Goal: Task Accomplishment & Management: Complete application form

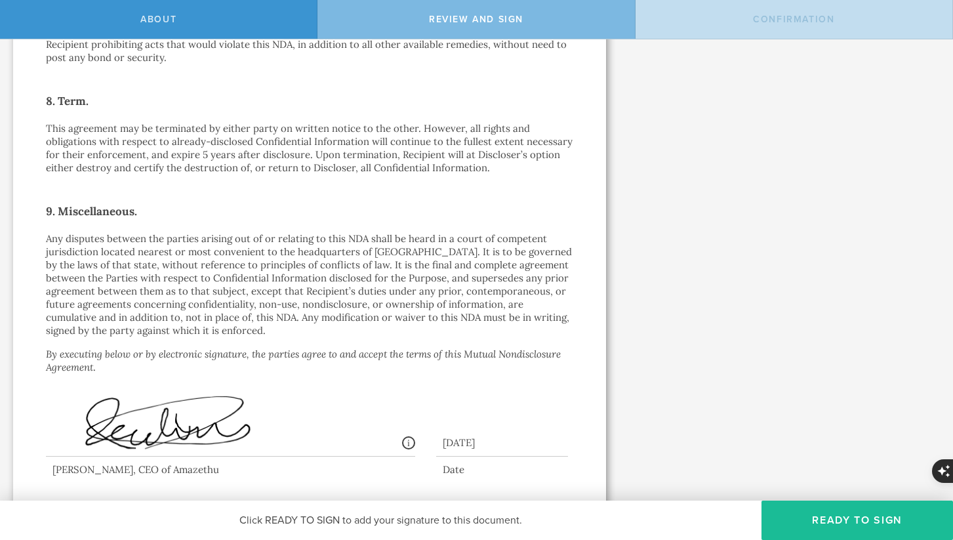
scroll to position [1111, 0]
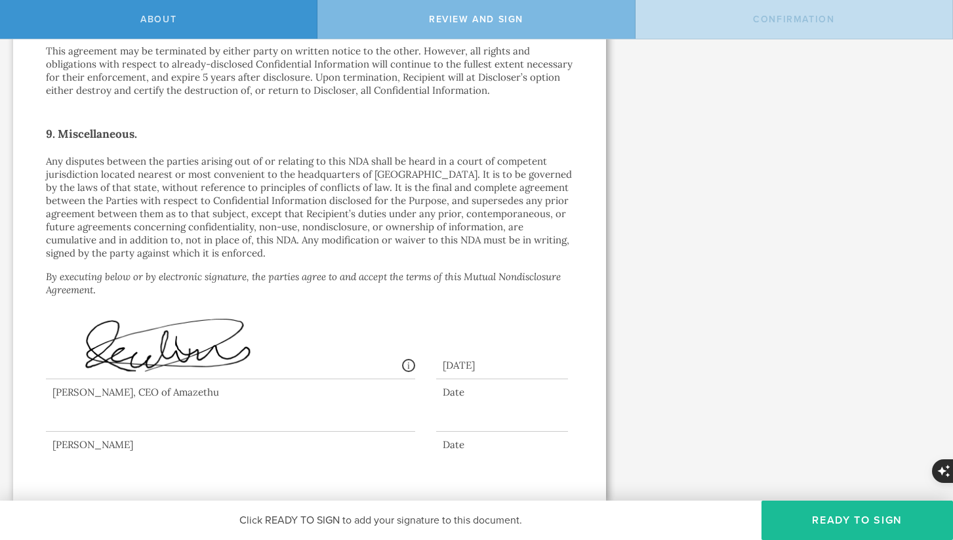
click at [151, 415] on div at bounding box center [230, 405] width 369 height 52
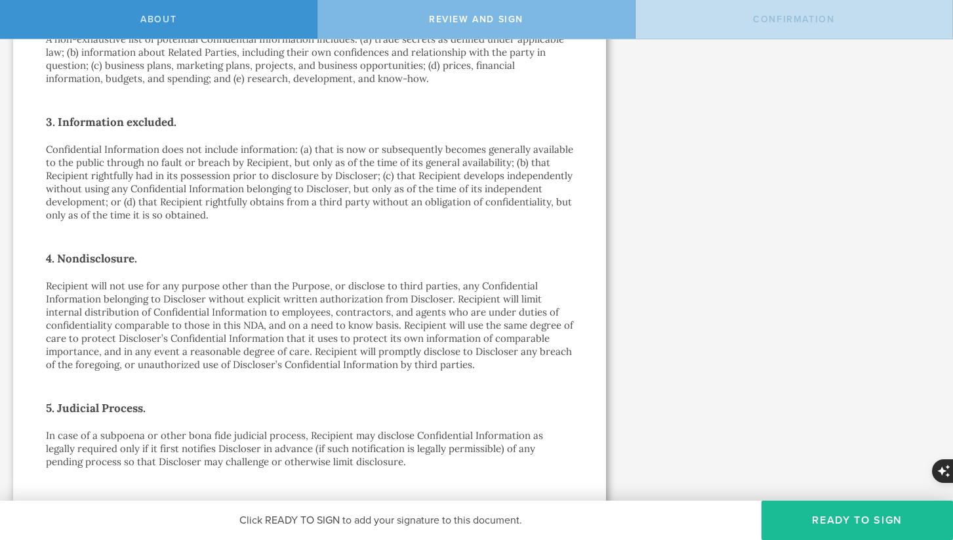
scroll to position [299, 0]
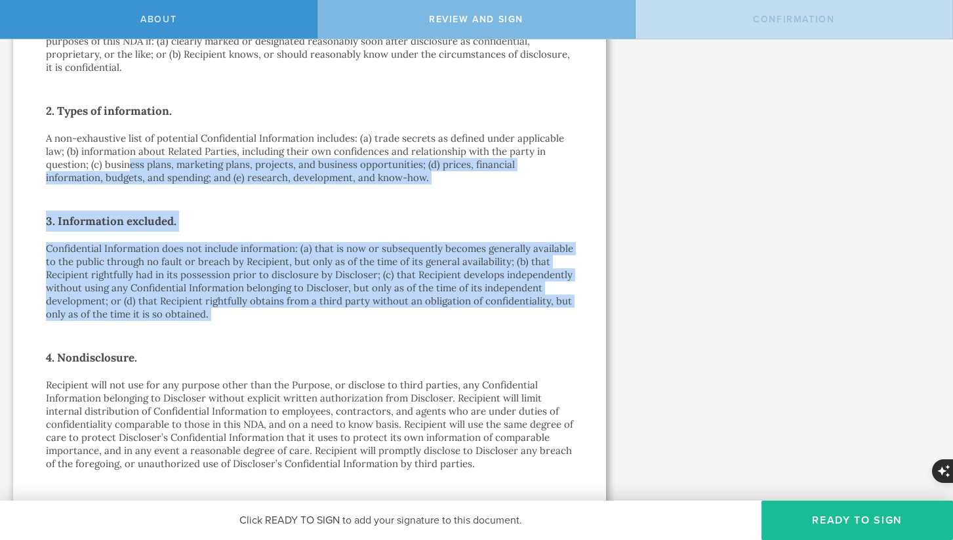
drag, startPoint x: 126, startPoint y: 157, endPoint x: 186, endPoint y: 302, distance: 156.2
click at [191, 324] on div "Mutual Nondisclosure Agreement This Mutual Nondisclosure Agreement (this “ NDA …" at bounding box center [309, 527] width 527 height 1449
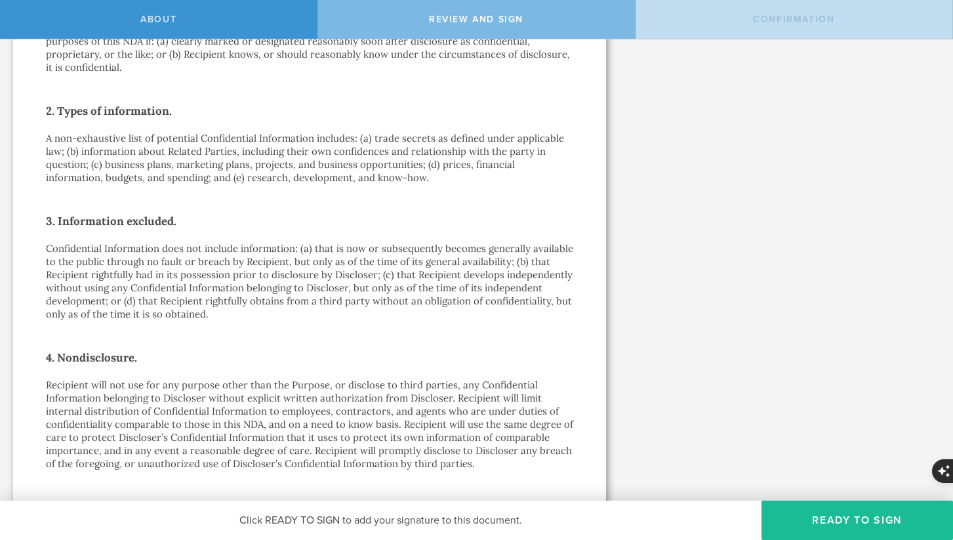
click at [182, 297] on p "Confidential Information does not include information: (a) that is now or subse…" at bounding box center [309, 281] width 527 height 79
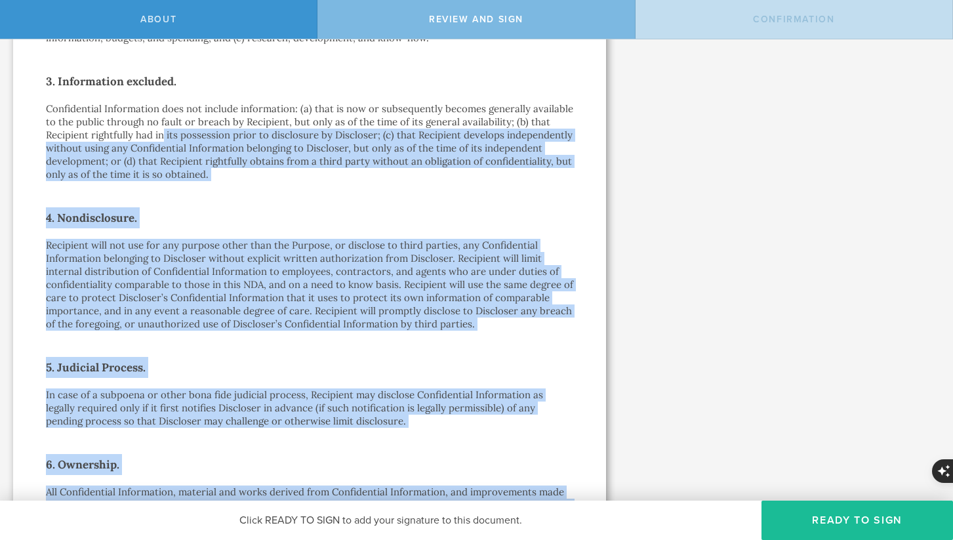
scroll to position [497, 0]
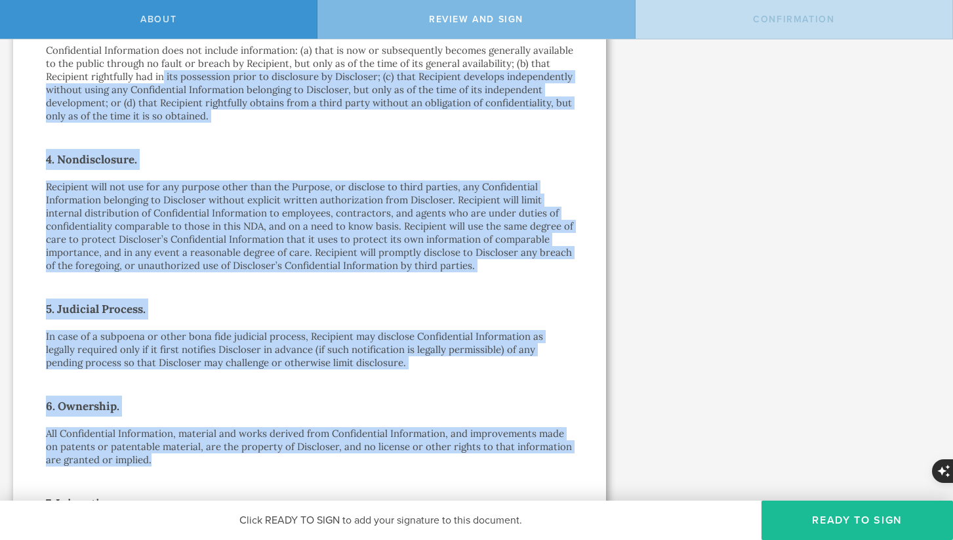
drag, startPoint x: 183, startPoint y: 269, endPoint x: 176, endPoint y: 371, distance: 102.6
click at [192, 412] on div "Mutual Nondisclosure Agreement This Mutual Nondisclosure Agreement (this “ NDA …" at bounding box center [309, 329] width 527 height 1449
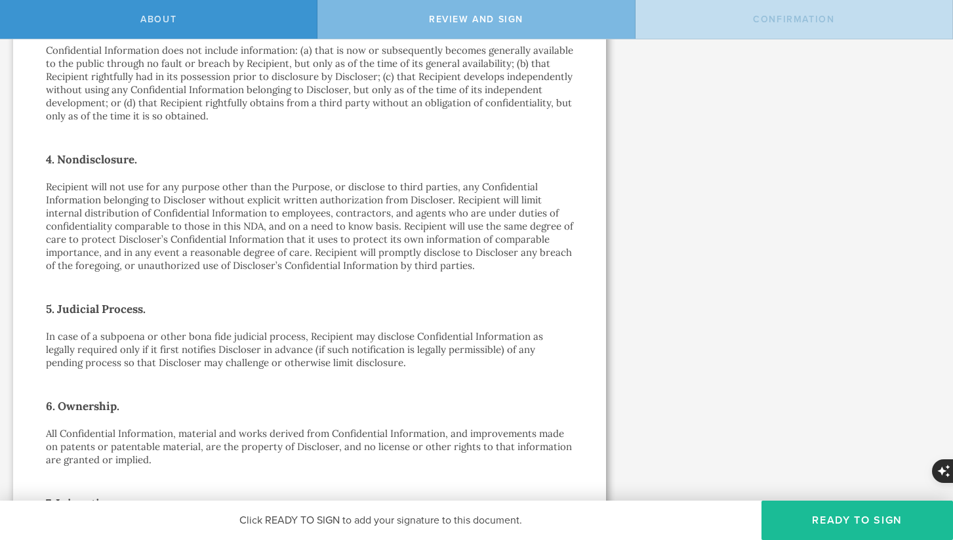
drag, startPoint x: 176, startPoint y: 371, endPoint x: 118, endPoint y: 218, distance: 164.0
click at [118, 218] on div "Mutual Nondisclosure Agreement This Mutual Nondisclosure Agreement (this “ NDA …" at bounding box center [309, 329] width 527 height 1449
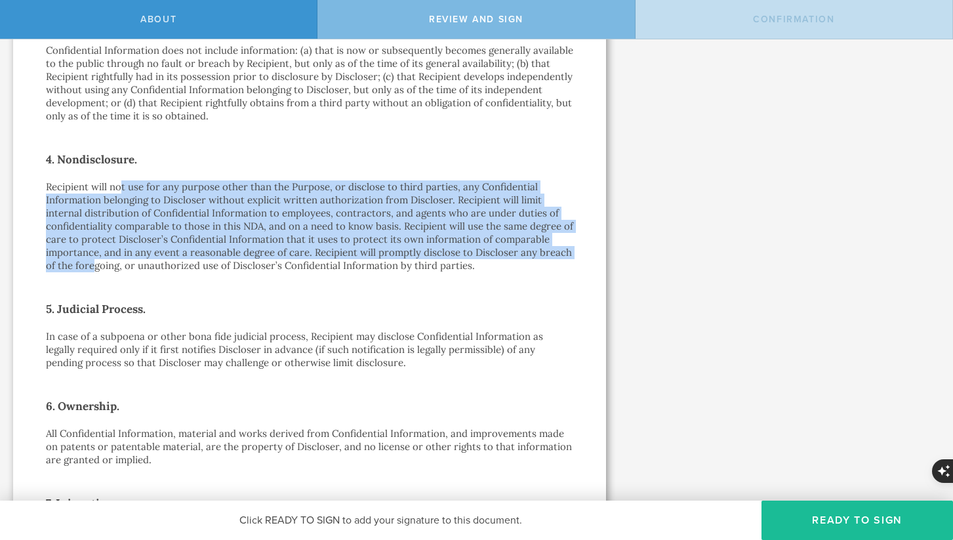
drag, startPoint x: 123, startPoint y: 184, endPoint x: 128, endPoint y: 269, distance: 84.8
click at [128, 269] on p "Recipient will not use for any purpose other than the Purpose, or disclose to t…" at bounding box center [309, 226] width 527 height 92
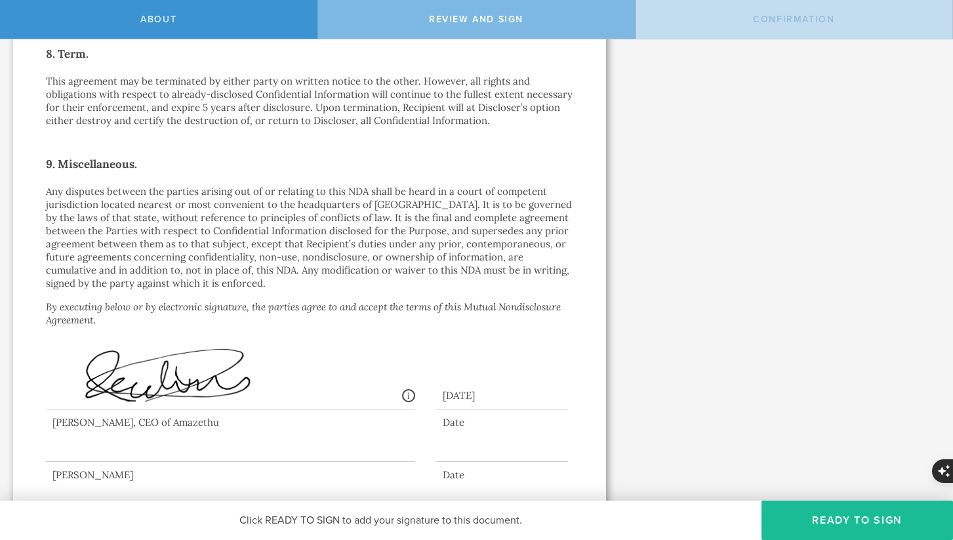
scroll to position [1111, 0]
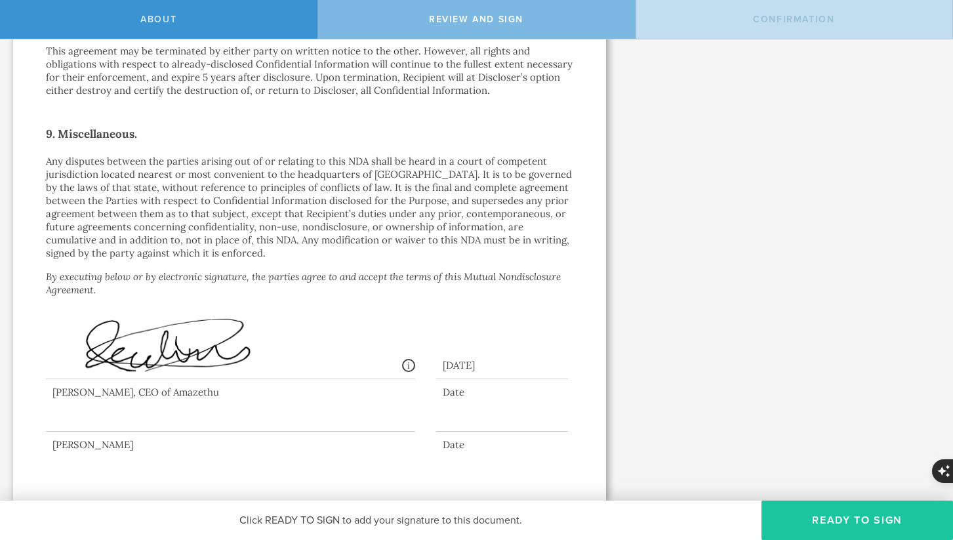
click at [810, 521] on button "Ready to Sign" at bounding box center [858, 520] width 192 height 39
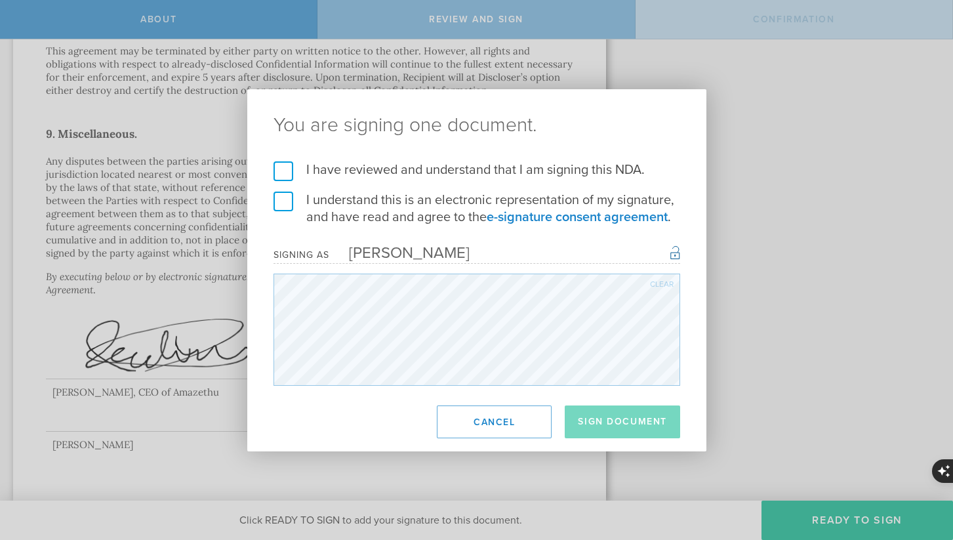
click at [281, 175] on label "I have reviewed and understand that I am signing this NDA." at bounding box center [477, 169] width 407 height 17
click at [0, 0] on input "I have reviewed and understand that I am signing this NDA." at bounding box center [0, 0] width 0 height 0
click at [290, 203] on label "I understand this is an electronic representation of my signature, and have rea…" at bounding box center [477, 209] width 407 height 34
click at [0, 0] on input "I understand this is an electronic representation of my signature, and have rea…" at bounding box center [0, 0] width 0 height 0
click at [632, 428] on button "Sign Document" at bounding box center [622, 421] width 115 height 33
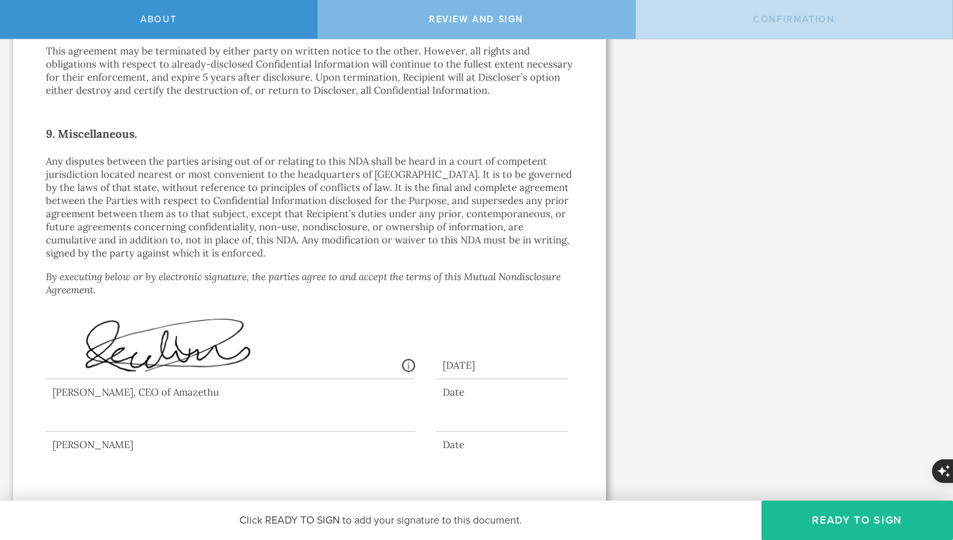
scroll to position [0, 0]
